Goal: Navigation & Orientation: Find specific page/section

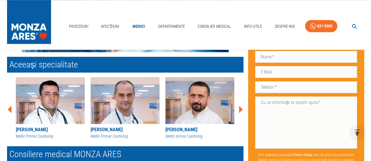
scroll to position [293, 0]
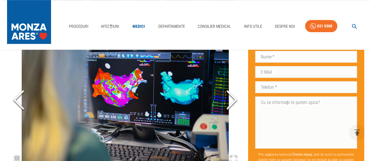
click at [227, 106] on icon "Next Slide" at bounding box center [232, 99] width 18 height 35
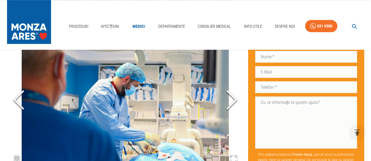
click at [234, 96] on icon "Next Slide" at bounding box center [232, 99] width 18 height 35
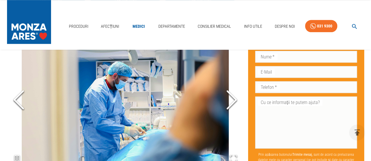
click at [234, 96] on icon "Next Slide" at bounding box center [232, 99] width 18 height 35
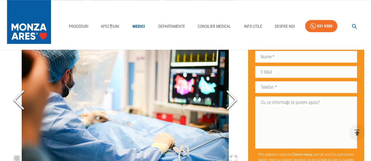
click at [234, 96] on icon "Next Slide" at bounding box center [232, 99] width 18 height 35
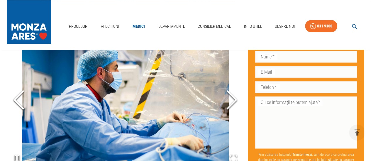
click at [234, 96] on icon "Next Slide" at bounding box center [232, 99] width 18 height 35
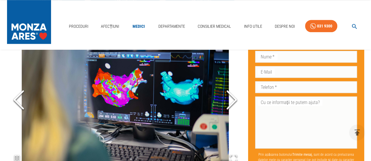
click at [234, 96] on icon "Next Slide" at bounding box center [232, 99] width 18 height 35
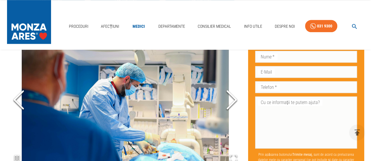
click at [234, 96] on icon "Next Slide" at bounding box center [232, 99] width 18 height 35
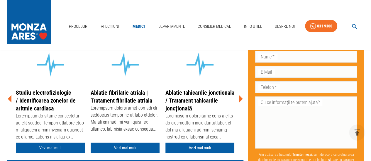
scroll to position [176, 0]
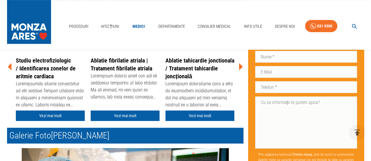
click at [240, 66] on icon at bounding box center [241, 66] width 4 height 7
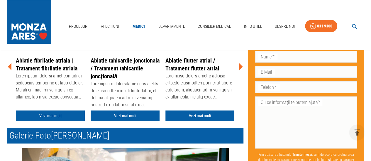
click at [240, 66] on icon at bounding box center [241, 66] width 4 height 7
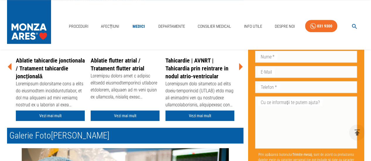
click at [240, 66] on icon at bounding box center [241, 66] width 4 height 7
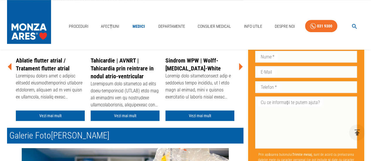
click at [240, 66] on icon at bounding box center [241, 66] width 4 height 7
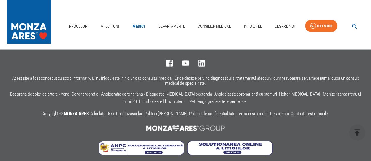
scroll to position [615, 0]
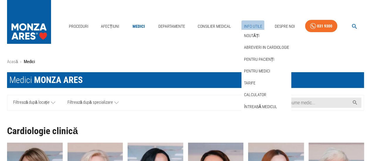
click at [251, 28] on link "Info Utile" at bounding box center [252, 27] width 23 height 12
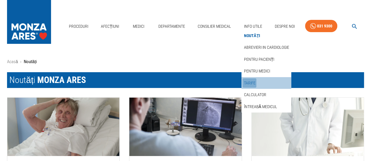
click at [251, 82] on link "Tarife" at bounding box center [249, 84] width 14 height 10
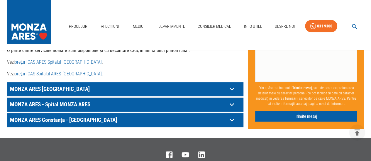
scroll to position [351, 0]
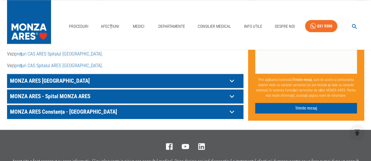
click at [231, 92] on icon at bounding box center [231, 96] width 9 height 9
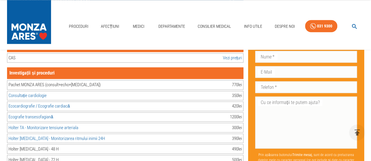
scroll to position [410, 0]
